Goal: Task Accomplishment & Management: Manage account settings

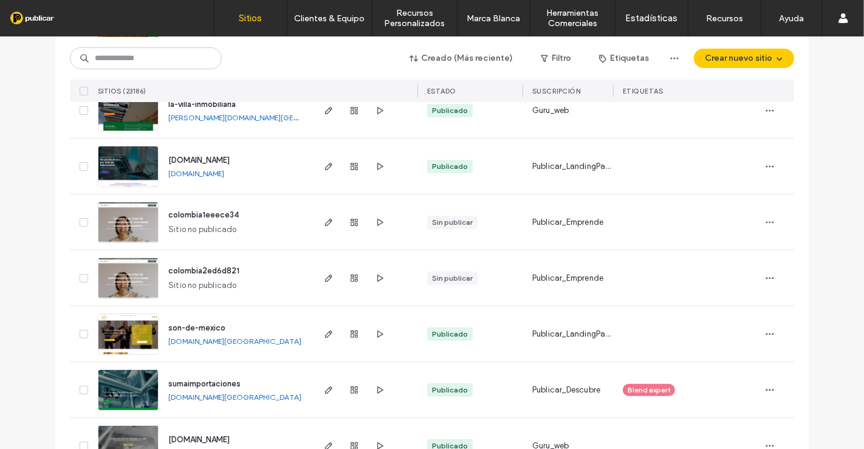
scroll to position [337, 0]
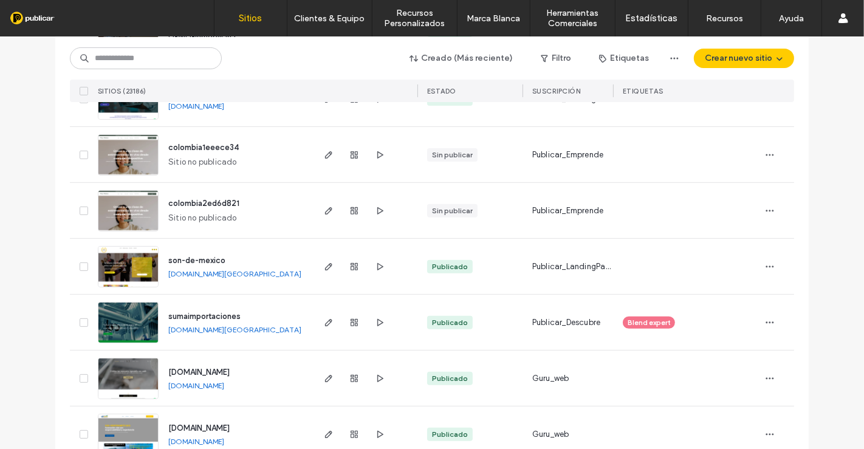
click at [251, 329] on link "[DOMAIN_NAME][GEOGRAPHIC_DATA]" at bounding box center [234, 329] width 133 height 9
click at [325, 325] on use "button" at bounding box center [328, 322] width 7 height 7
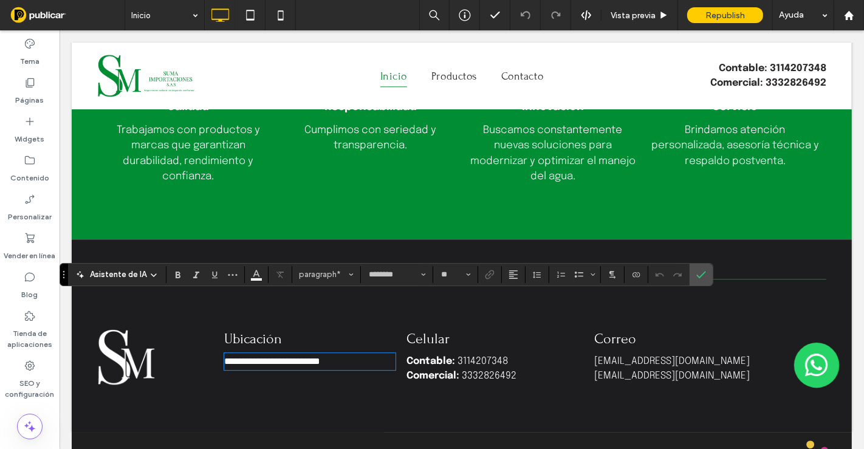
click at [320, 357] on span "**********" at bounding box center [272, 361] width 96 height 9
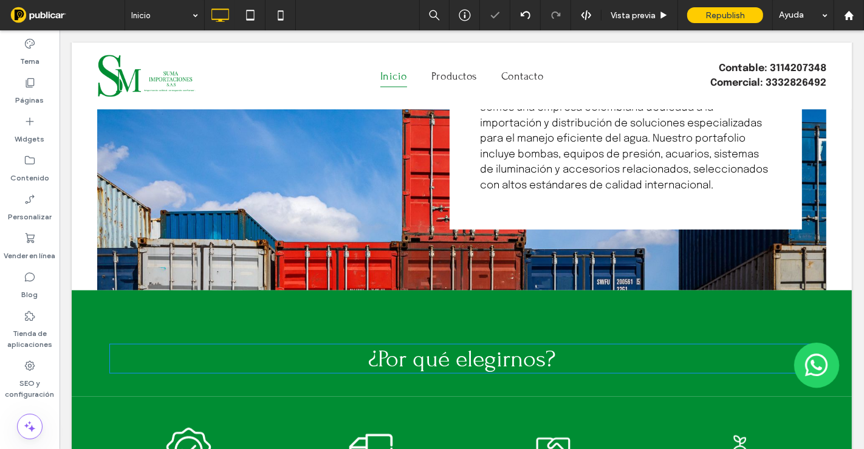
scroll to position [953, 0]
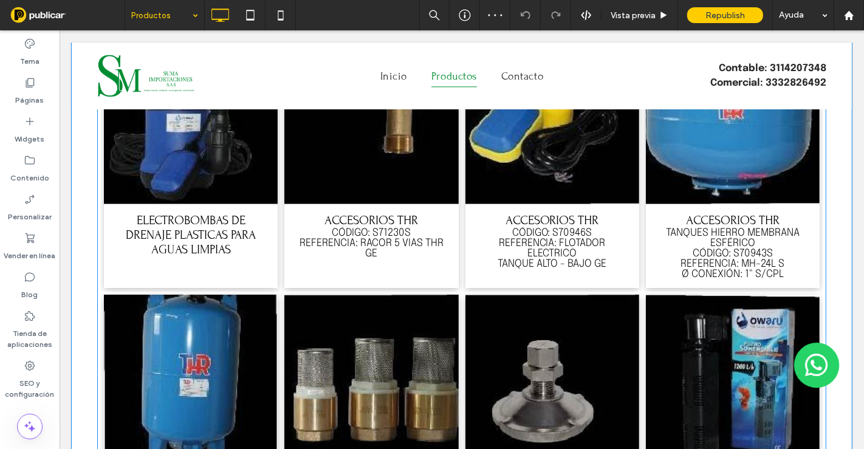
scroll to position [472, 0]
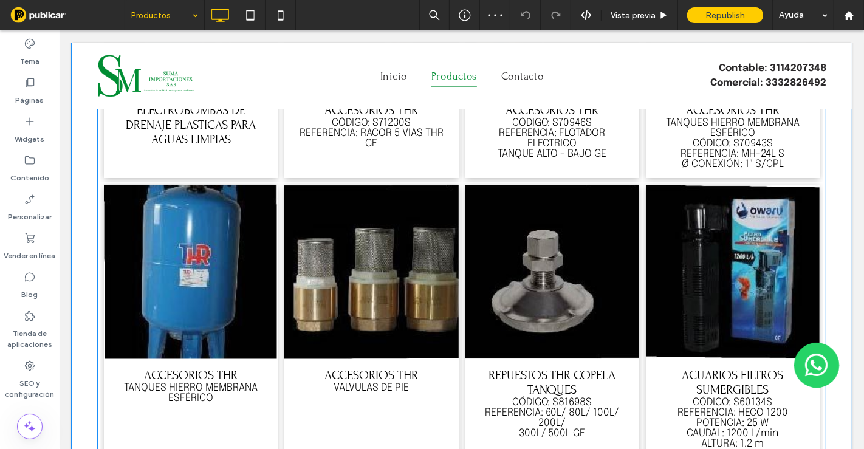
click at [227, 178] on span "ELECTROBOMBAS DE DRENAJE PLASTICAS PARA AGUAS LIMPIAS Button" at bounding box center [190, 136] width 174 height 84
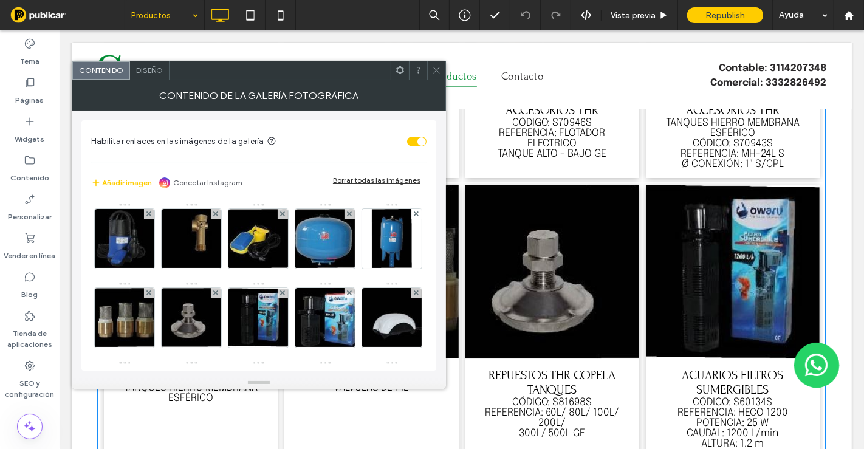
click at [133, 72] on div "Diseño" at bounding box center [150, 70] width 40 height 18
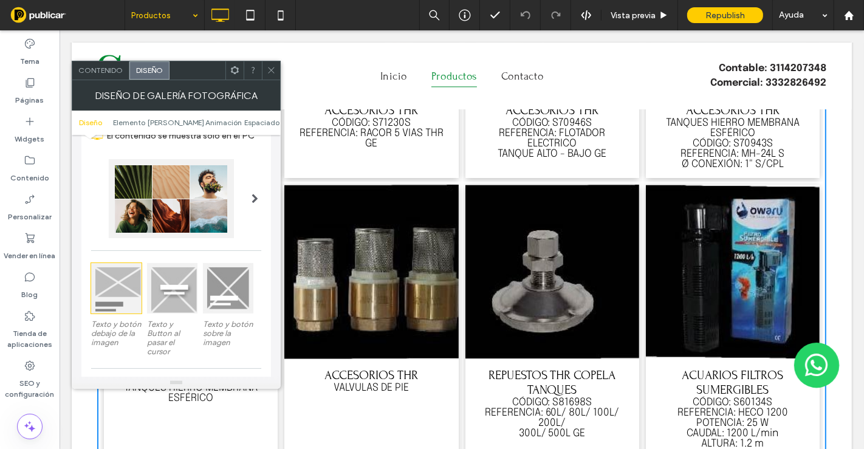
scroll to position [135, 0]
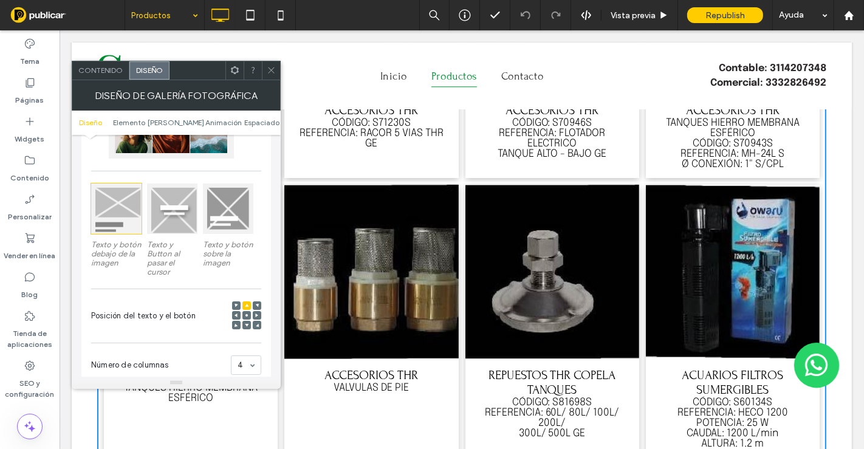
click at [151, 210] on div at bounding box center [172, 209] width 50 height 50
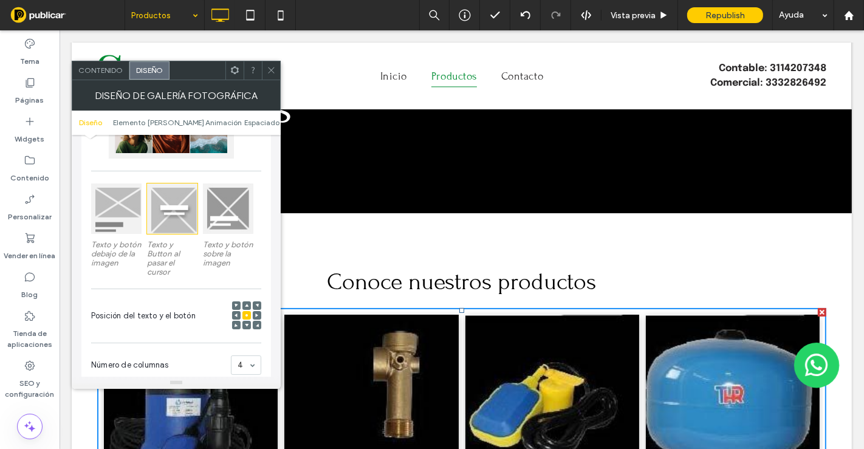
scroll to position [0, 0]
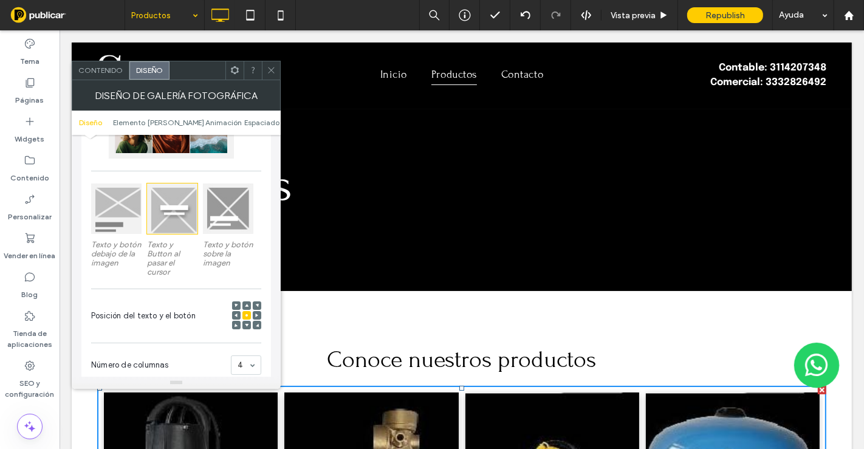
click at [272, 73] on icon at bounding box center [271, 70] width 9 height 9
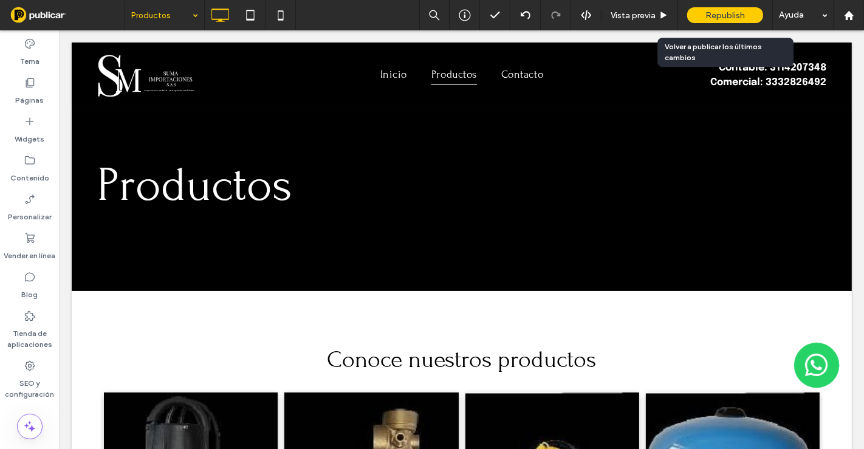
click at [717, 13] on span "Republish" at bounding box center [726, 15] width 40 height 10
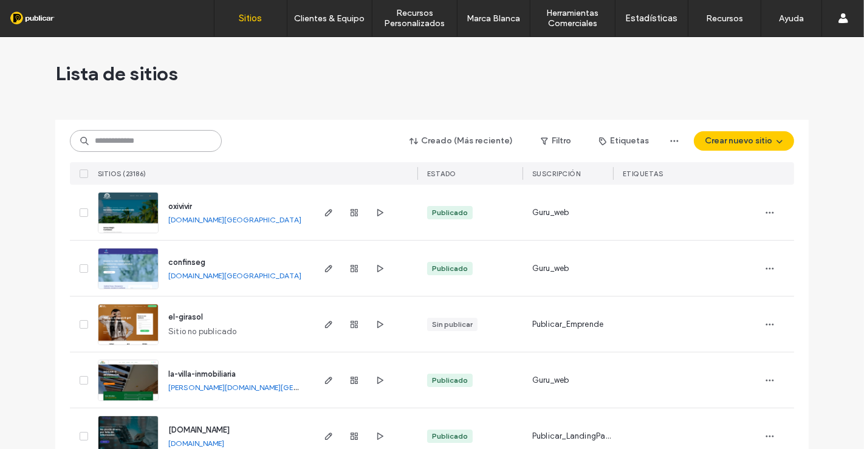
click at [151, 139] on input at bounding box center [146, 141] width 152 height 22
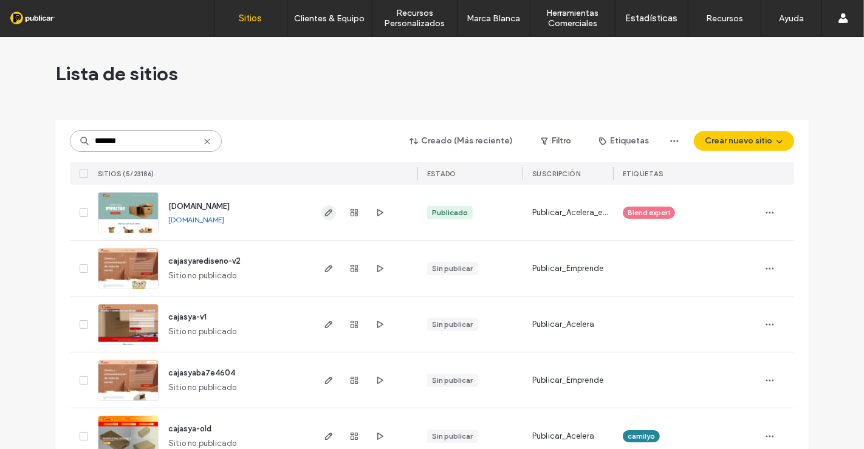
type input "*******"
click at [322, 213] on span "button" at bounding box center [329, 212] width 15 height 15
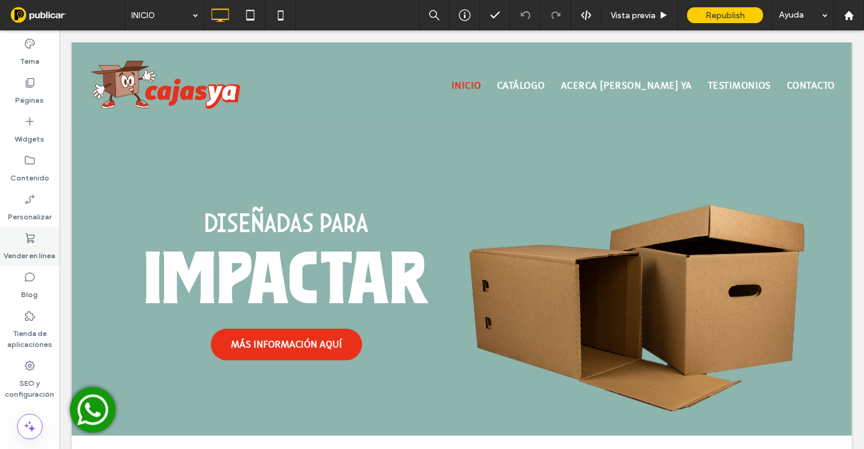
click at [33, 238] on use at bounding box center [30, 238] width 9 height 10
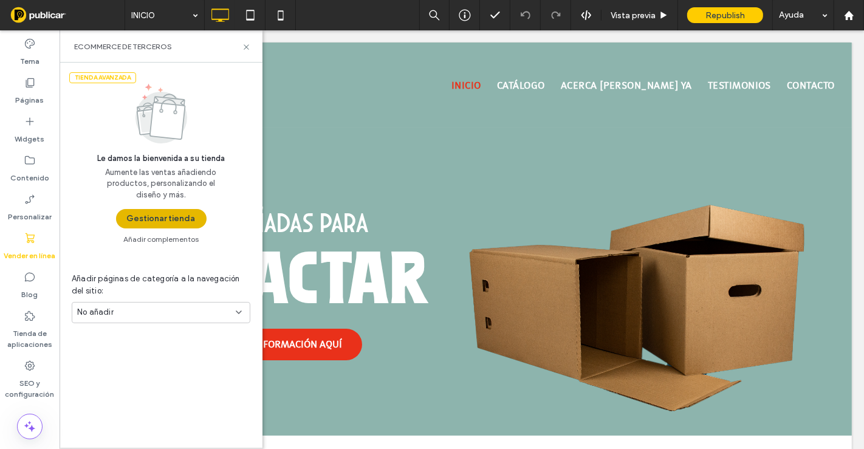
click at [167, 219] on button "Gestionar tienda" at bounding box center [161, 218] width 91 height 19
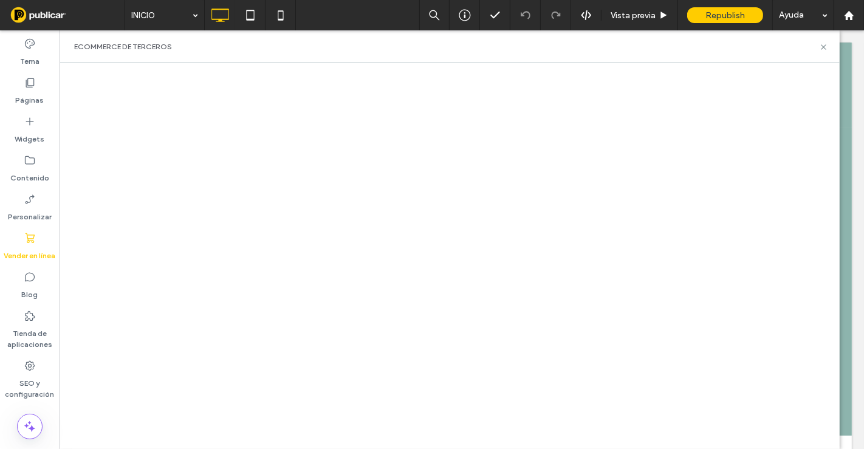
click at [743, 68] on div at bounding box center [450, 256] width 780 height 387
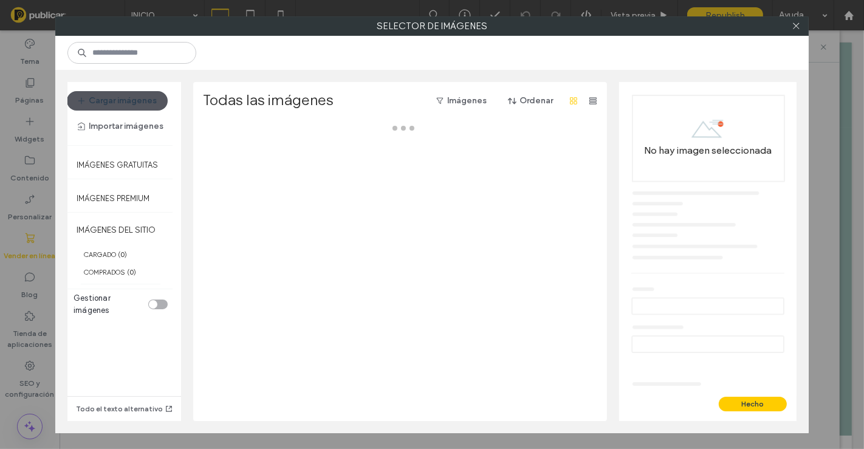
click at [123, 103] on button "Cargar imágenes" at bounding box center [117, 100] width 101 height 19
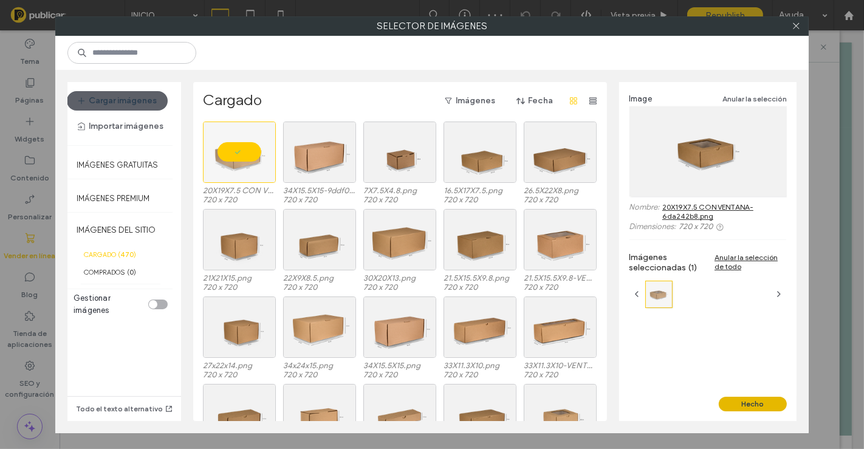
click at [739, 406] on button "Hecho" at bounding box center [753, 404] width 68 height 15
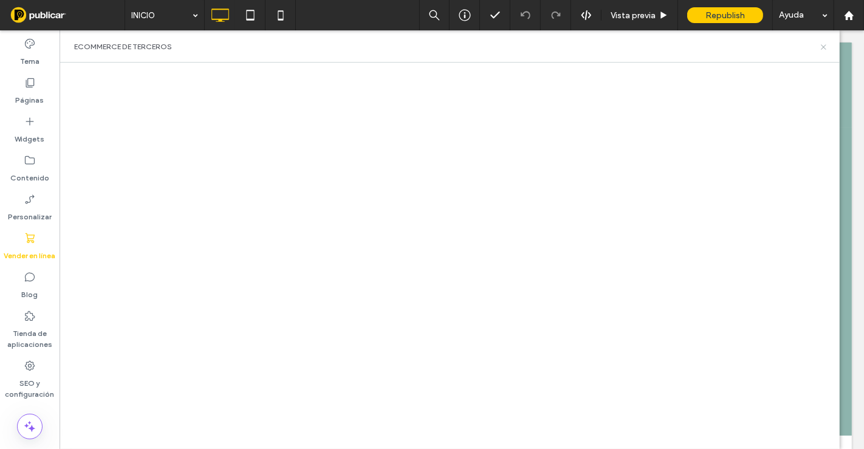
click at [827, 43] on icon at bounding box center [823, 47] width 9 height 9
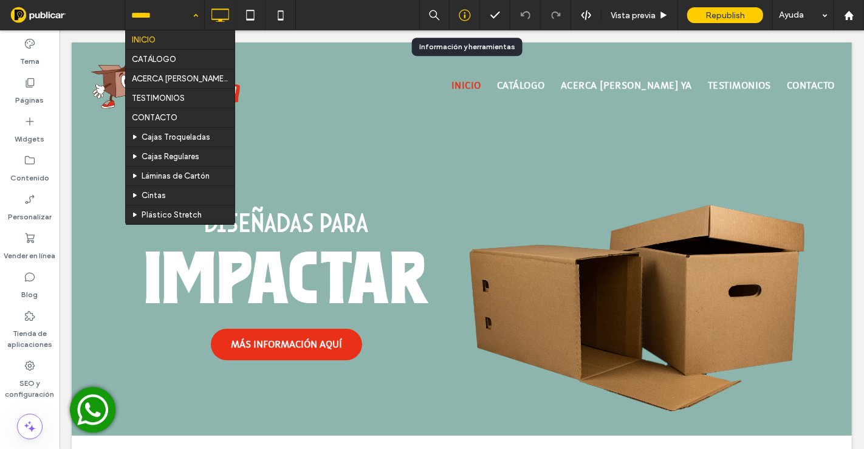
click at [473, 11] on div at bounding box center [465, 15] width 30 height 12
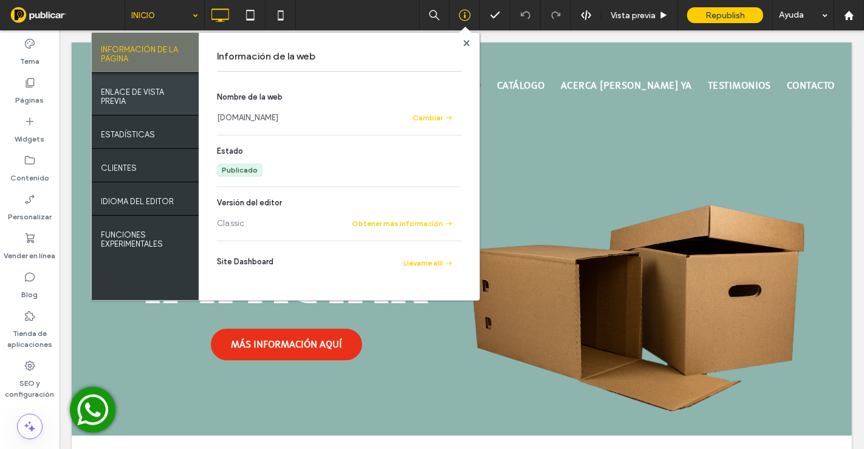
click at [139, 105] on label "ENLACE DE VISTA PREVIA" at bounding box center [145, 93] width 89 height 24
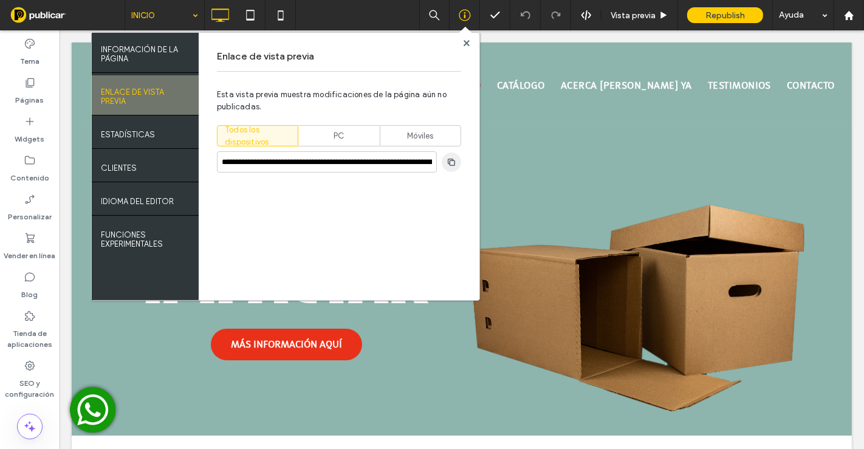
click at [444, 159] on span "button" at bounding box center [451, 162] width 19 height 19
drag, startPoint x: 465, startPoint y: 44, endPoint x: 158, endPoint y: 12, distance: 308.6
click at [465, 44] on use at bounding box center [466, 43] width 6 height 6
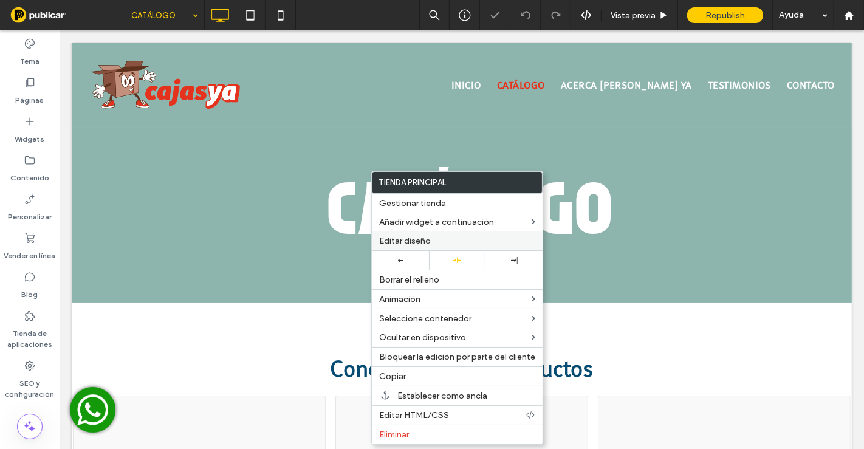
click at [402, 238] on span "Editar diseño" at bounding box center [405, 241] width 52 height 10
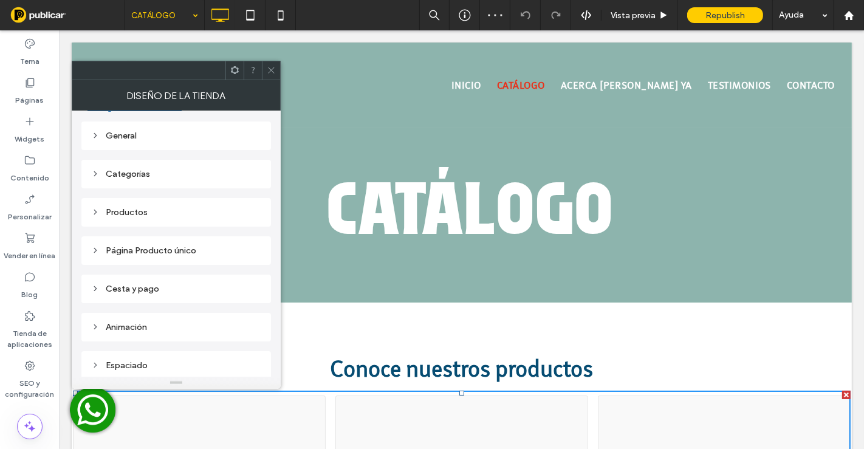
scroll to position [114, 0]
click at [145, 208] on div "Productos" at bounding box center [176, 210] width 170 height 10
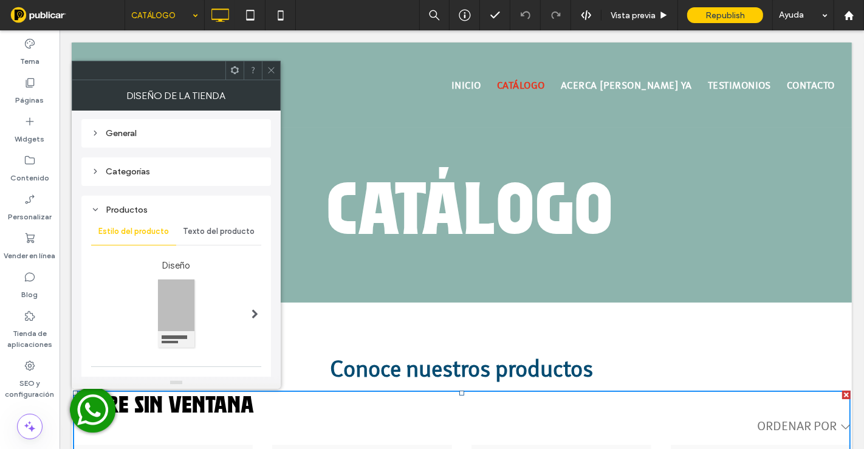
click at [224, 230] on span "Texto del producto" at bounding box center [219, 232] width 72 height 10
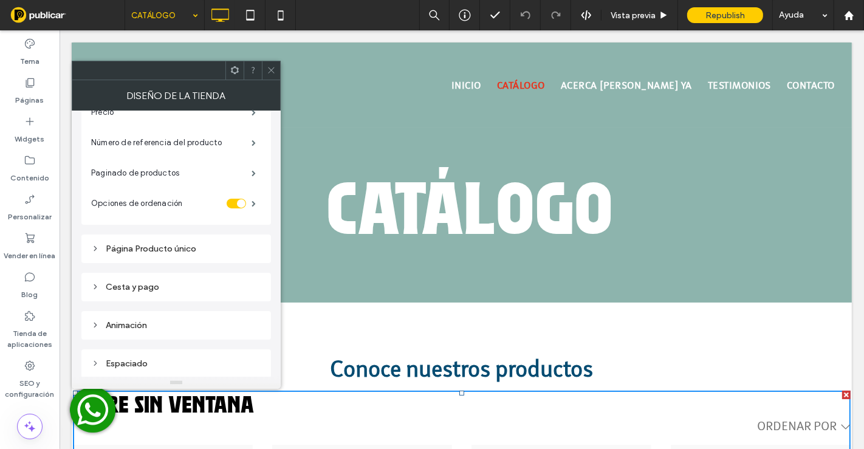
click at [179, 250] on div "Página Producto único" at bounding box center [176, 249] width 170 height 10
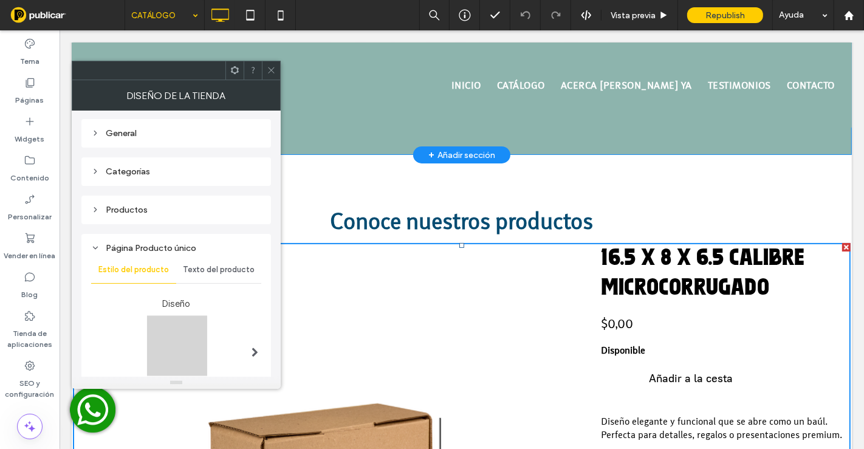
scroll to position [270, 0]
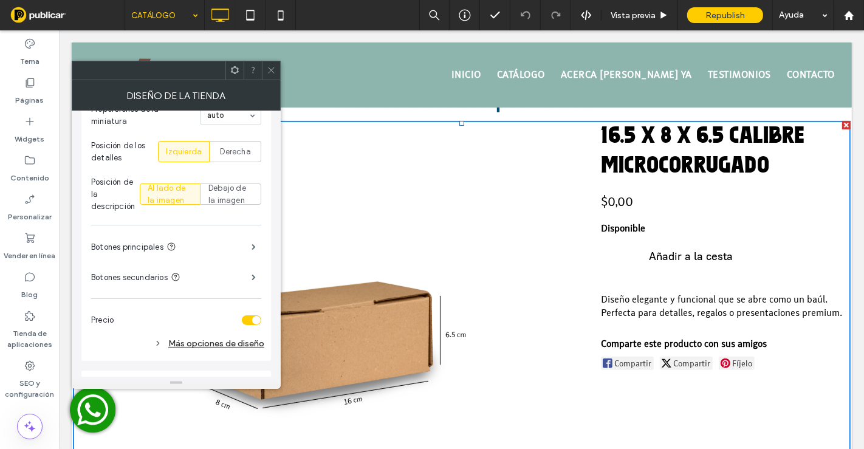
click at [206, 339] on div "Más opciones de diseño" at bounding box center [177, 344] width 173 height 16
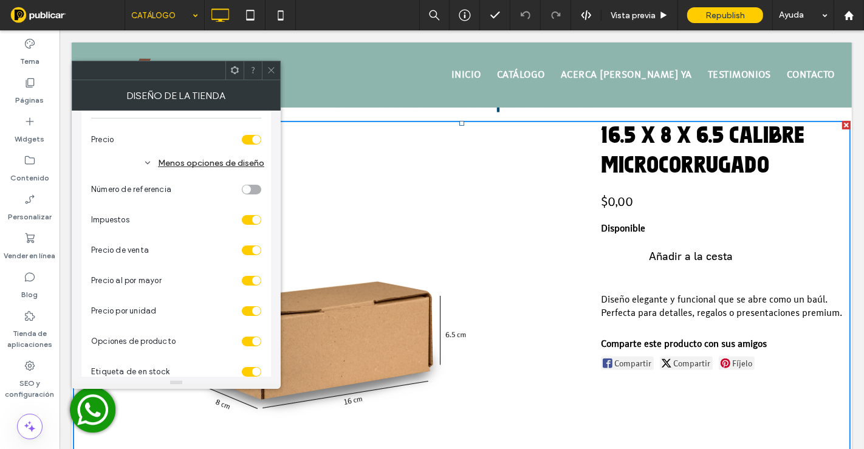
scroll to position [654, 0]
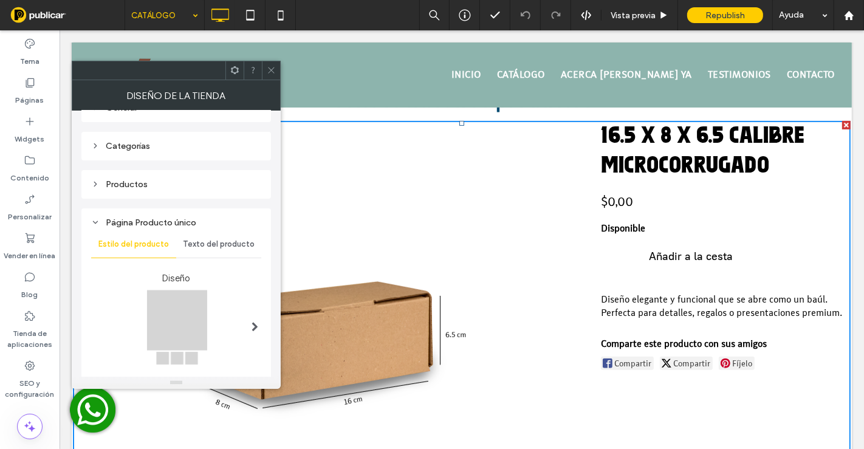
click at [230, 234] on div "Texto del producto" at bounding box center [218, 244] width 85 height 27
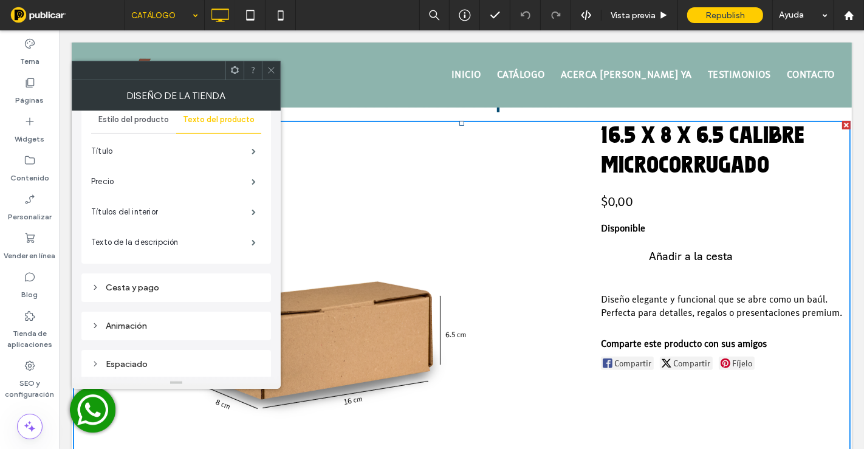
scroll to position [264, 0]
click at [139, 117] on span "Estilo del producto" at bounding box center [133, 119] width 71 height 10
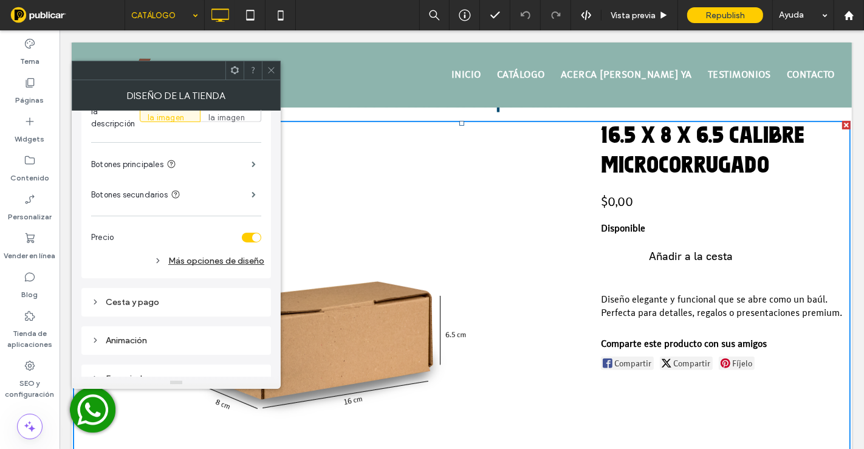
scroll to position [535, 0]
click at [207, 258] on div "Más opciones de diseño" at bounding box center [177, 260] width 173 height 16
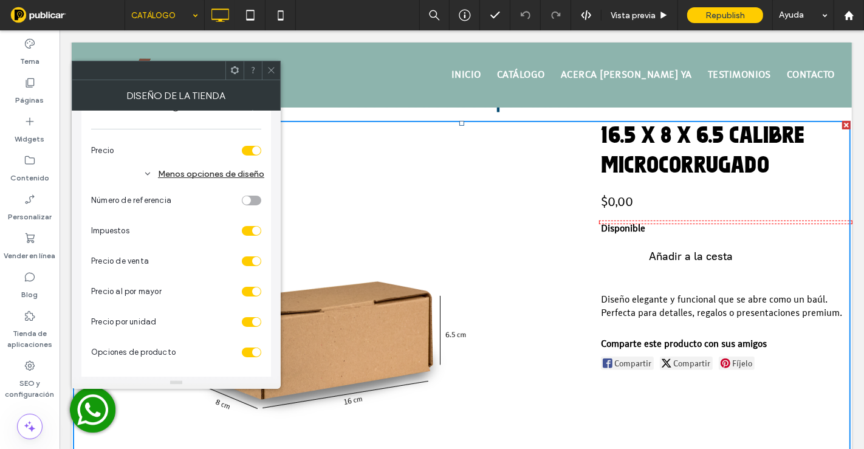
scroll to position [602, 0]
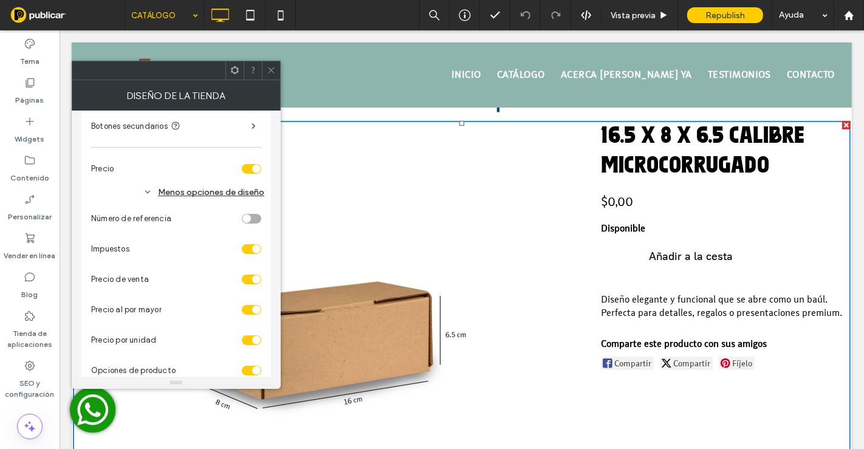
click at [244, 216] on div "toggle" at bounding box center [247, 219] width 9 height 9
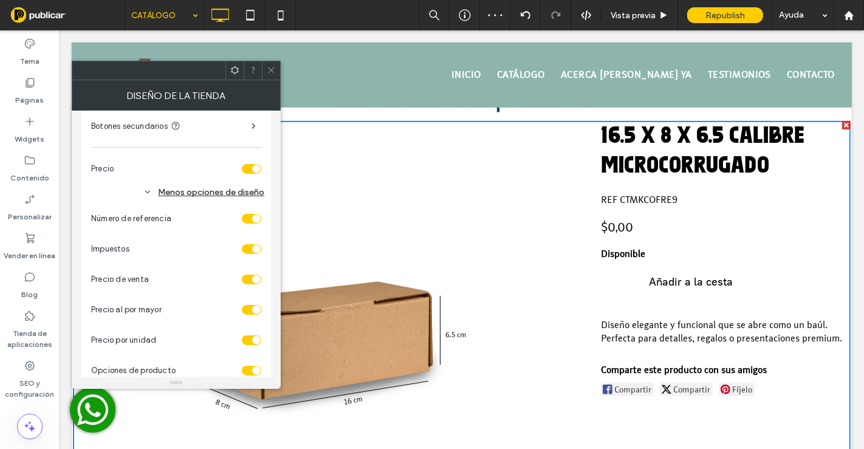
click at [274, 70] on icon at bounding box center [271, 70] width 9 height 9
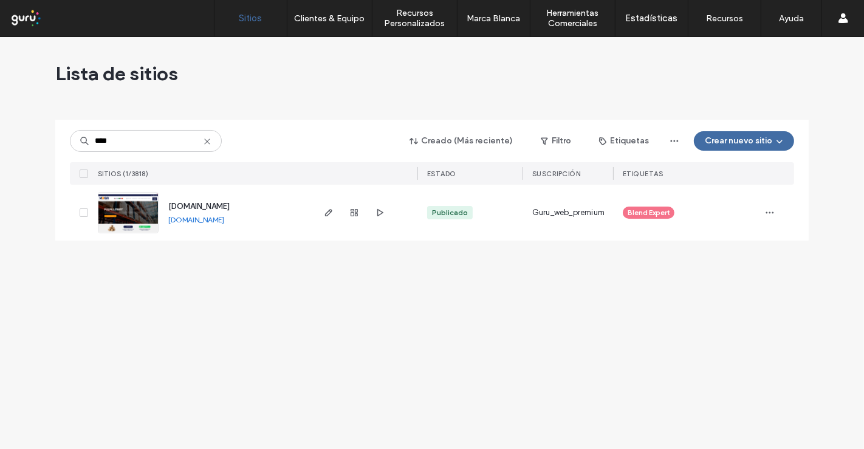
type input "****"
